Goal: Transaction & Acquisition: Purchase product/service

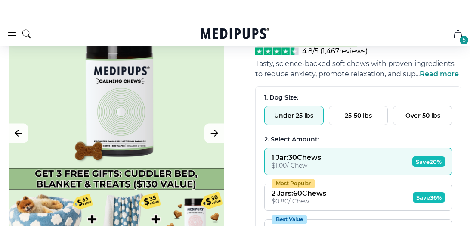
scroll to position [125, 0]
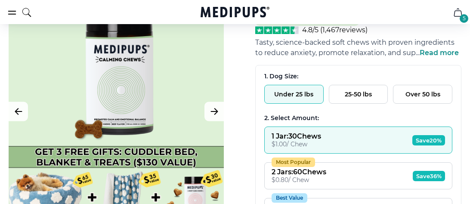
click at [411, 96] on button "Over 50 lbs" at bounding box center [422, 94] width 59 height 19
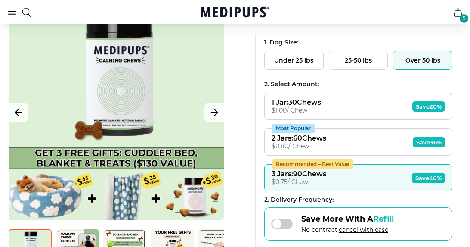
scroll to position [150, 0]
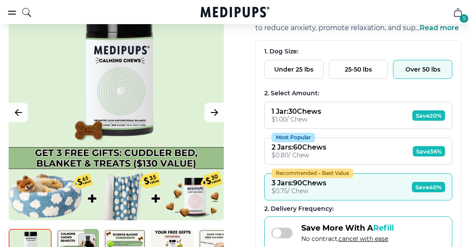
click at [425, 118] on span "Save 20%" at bounding box center [428, 115] width 33 height 10
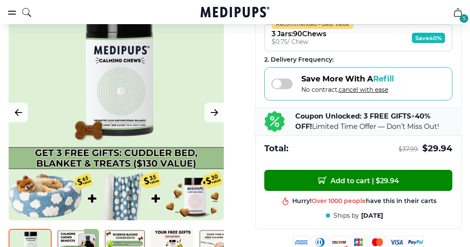
scroll to position [300, 0]
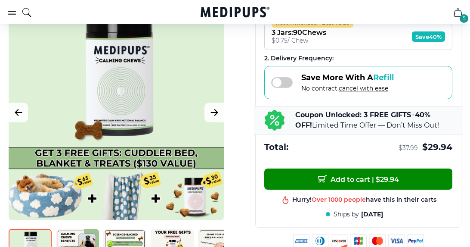
click at [368, 218] on span "[DATE]" at bounding box center [372, 214] width 22 height 8
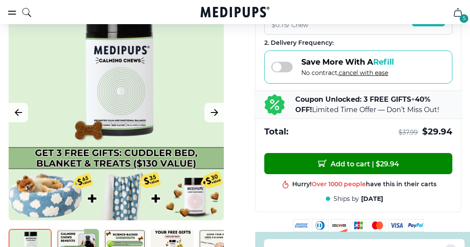
scroll to position [318, 0]
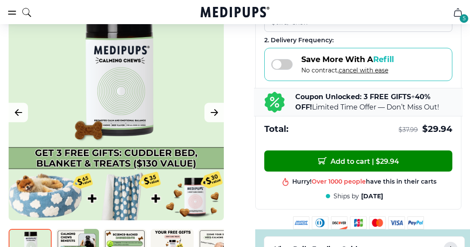
click at [367, 163] on span "Add to cart | $ 29.94" at bounding box center [358, 160] width 81 height 9
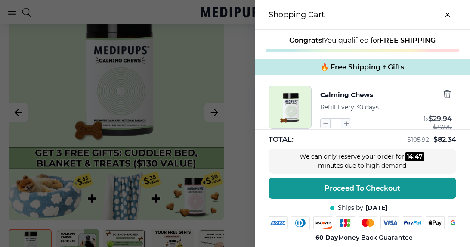
click at [394, 173] on div "We can only reserve your order for 14 : 47 minutes due to high demand" at bounding box center [362, 160] width 188 height 25
click at [449, 146] on icon "button" at bounding box center [447, 144] width 6 height 8
click at [450, 148] on icon "button" at bounding box center [446, 143] width 9 height 9
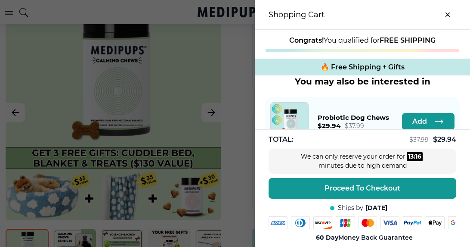
scroll to position [213, 0]
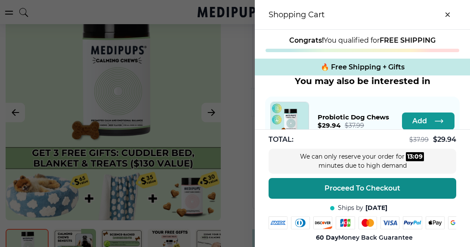
click at [370, 192] on span "Proceed To Checkout" at bounding box center [362, 188] width 76 height 9
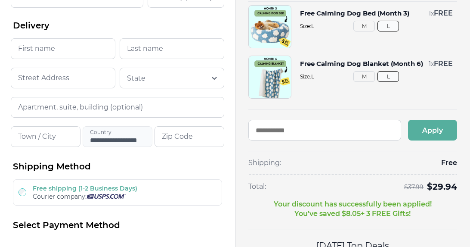
scroll to position [114, 0]
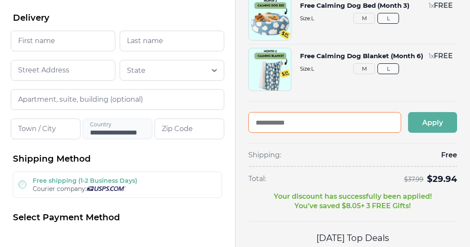
click at [278, 122] on input "text" at bounding box center [324, 122] width 153 height 21
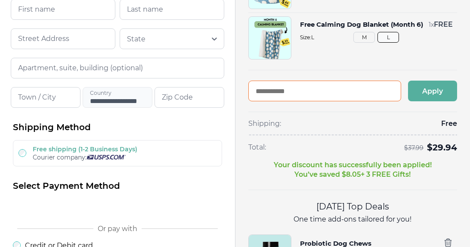
scroll to position [148, 0]
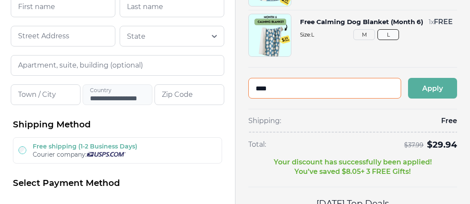
type input "****"
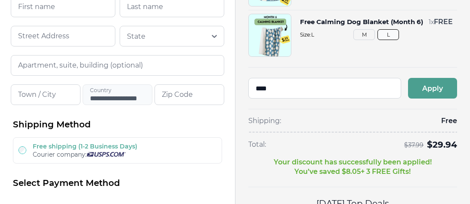
click at [435, 86] on button "Apply" at bounding box center [432, 88] width 49 height 21
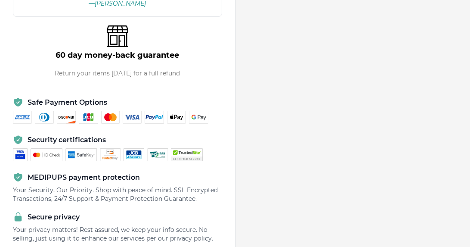
scroll to position [759, 0]
